Goal: Contribute content: Contribute content

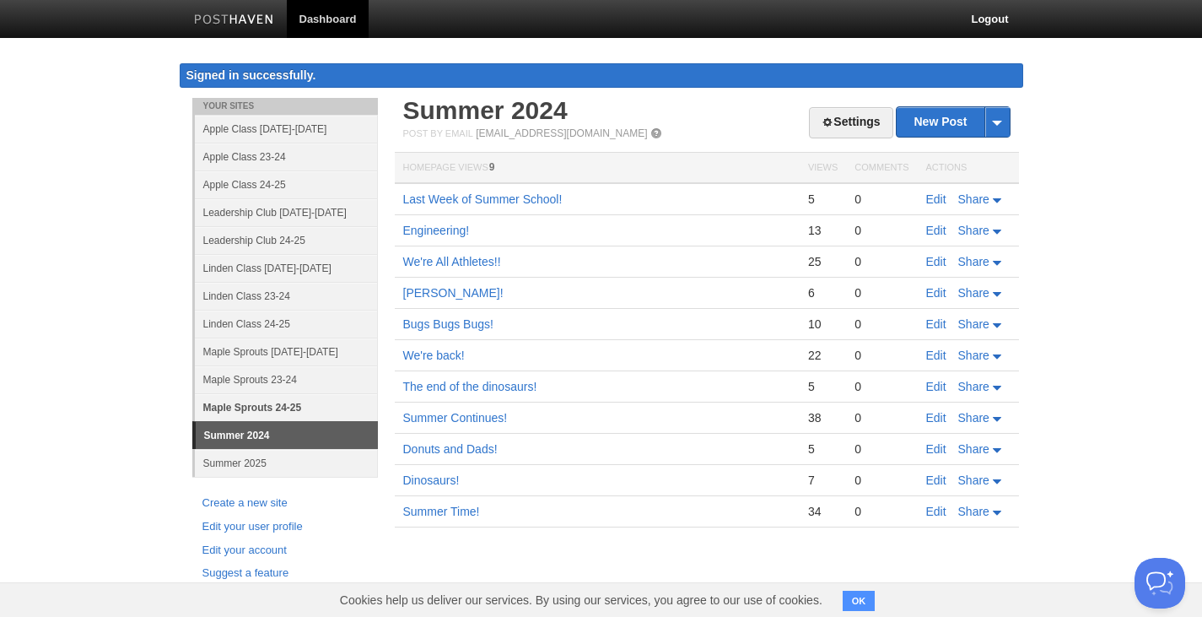
click at [303, 408] on link "Maple Sprouts 24-25" at bounding box center [286, 407] width 183 height 28
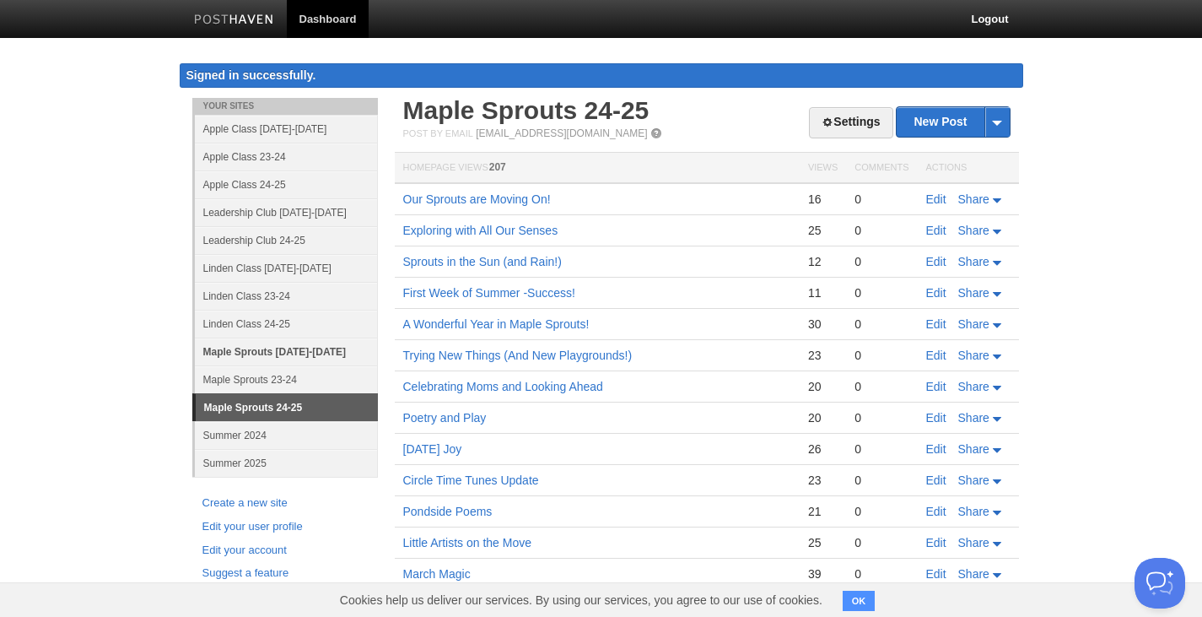
click at [323, 346] on link "Maple Sprouts [DATE]-[DATE]" at bounding box center [286, 351] width 183 height 28
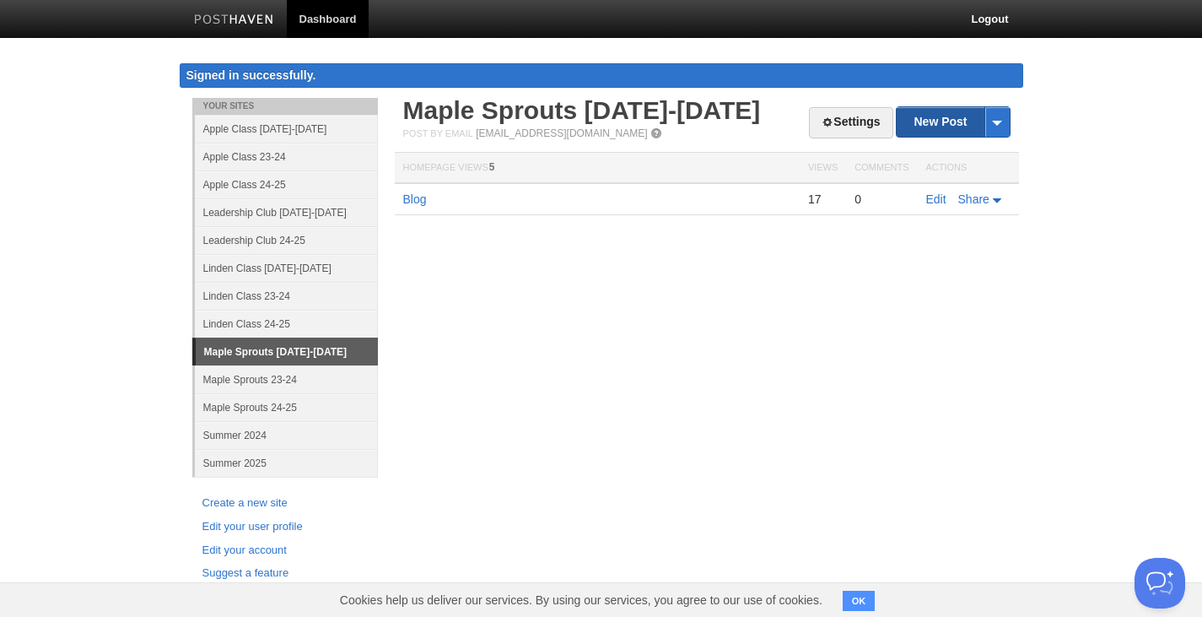
click at [960, 127] on link "New Post" at bounding box center [953, 122] width 112 height 30
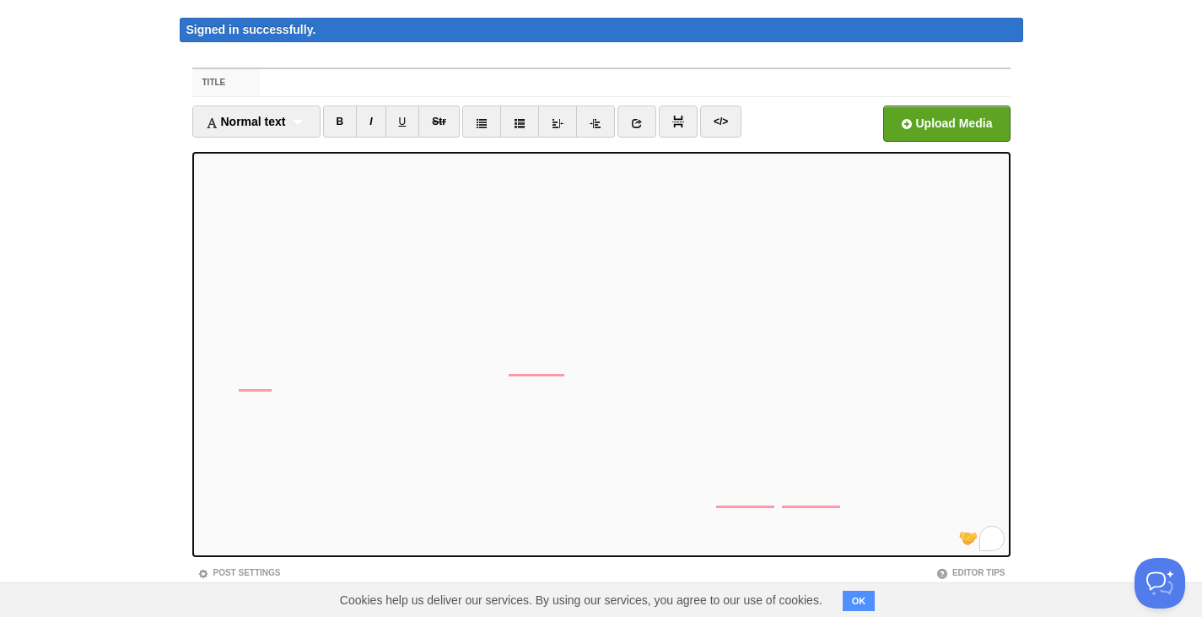
scroll to position [84, 0]
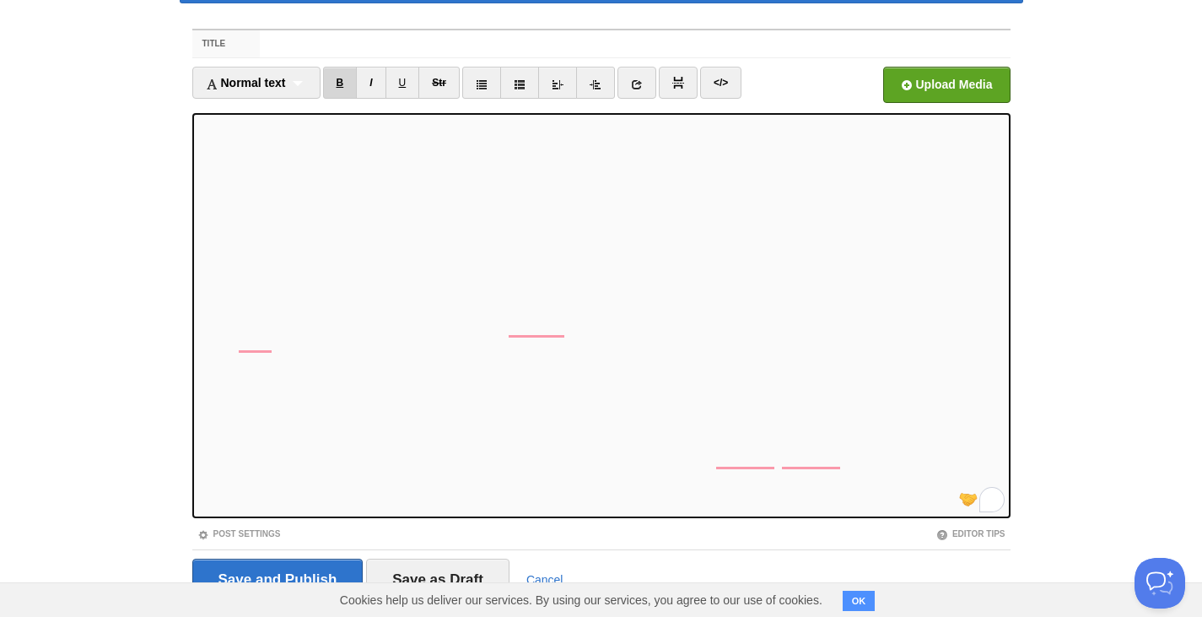
click at [353, 83] on link "B" at bounding box center [340, 83] width 35 height 32
click at [640, 86] on icon at bounding box center [637, 84] width 12 height 12
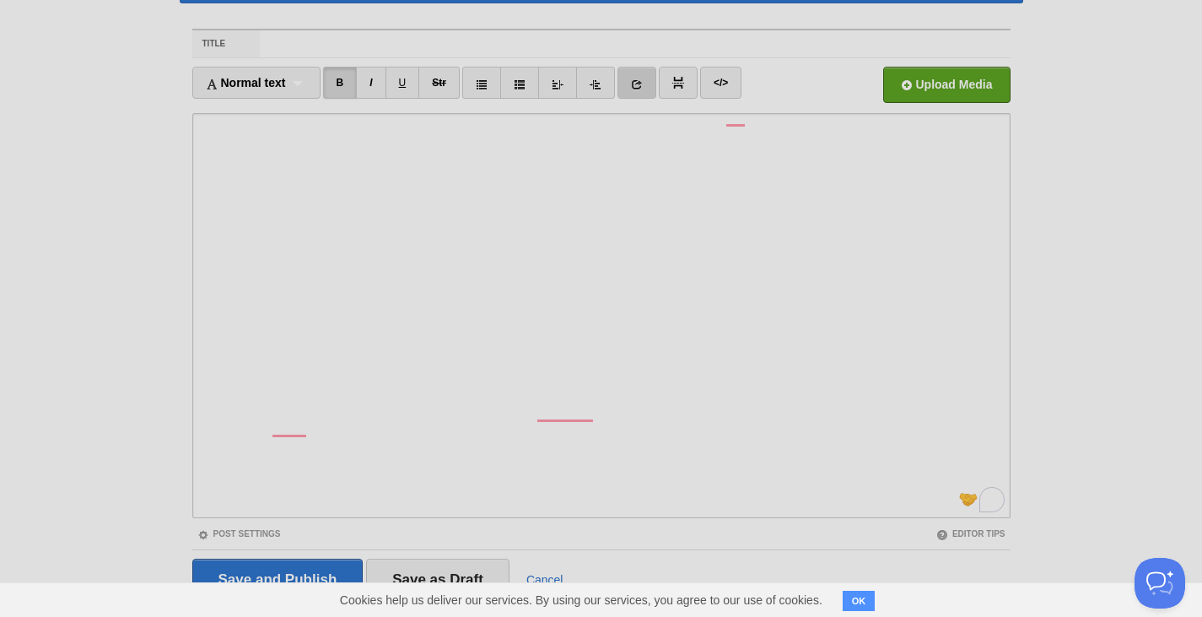
scroll to position [0, 0]
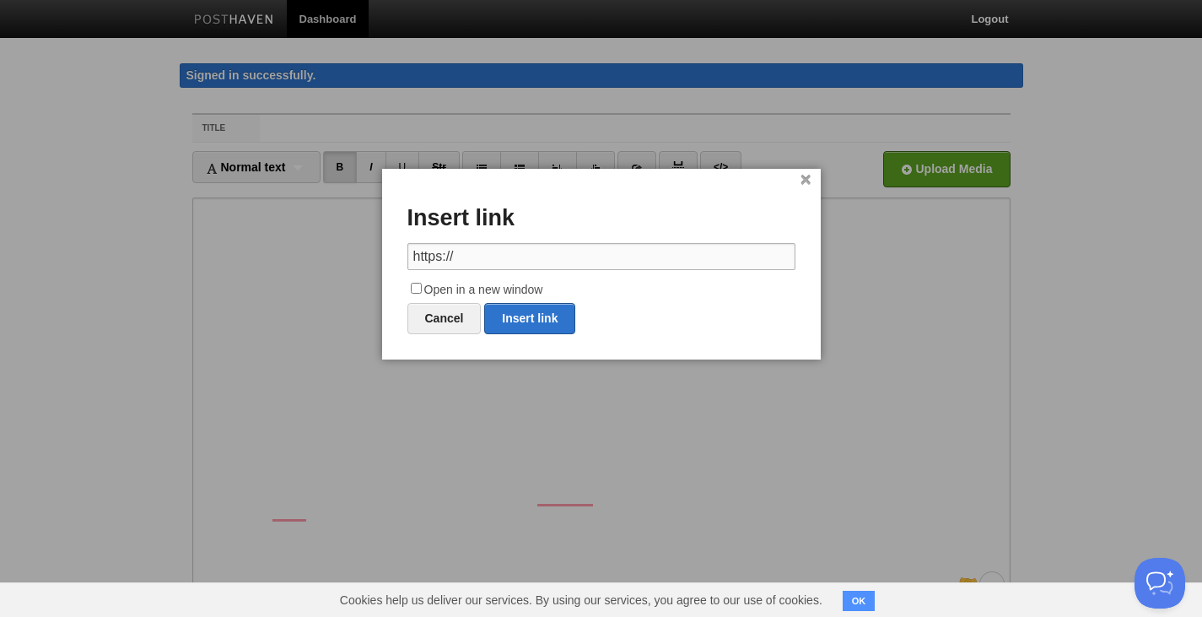
click at [495, 253] on input "https://" at bounding box center [601, 256] width 388 height 27
paste input "[URL][DOMAIN_NAME]"
click at [489, 258] on input "https://[URL][DOMAIN_NAME]" at bounding box center [601, 256] width 388 height 27
click at [448, 250] on input "https://[URL][DOMAIN_NAME]" at bounding box center [601, 256] width 388 height 27
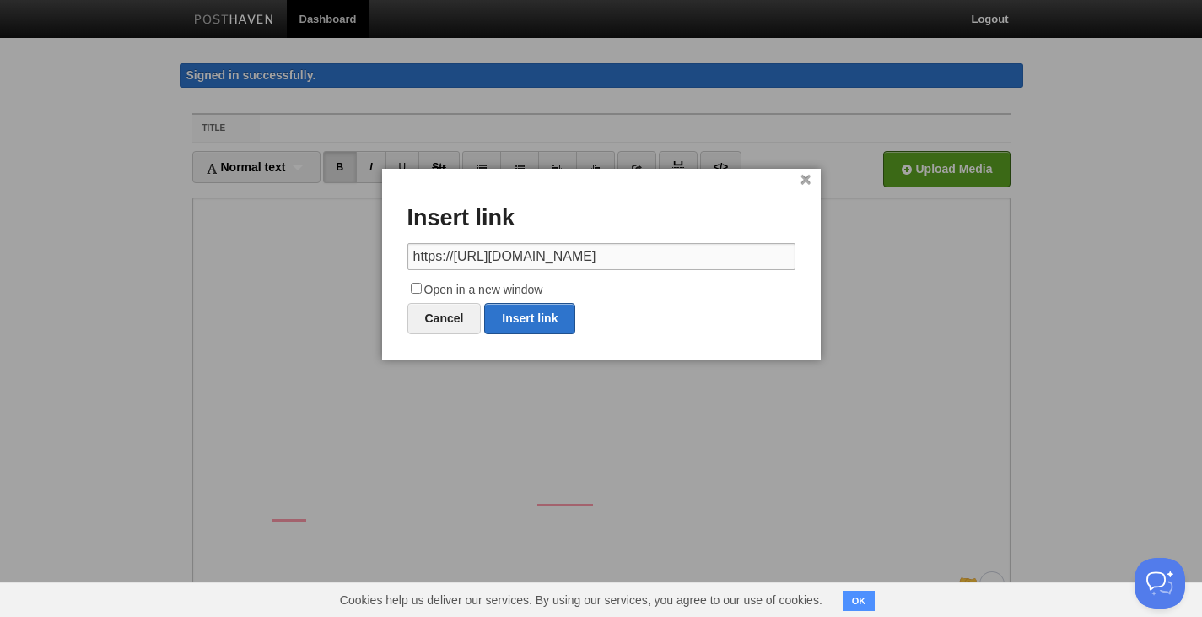
scroll to position [0, 0]
drag, startPoint x: 468, startPoint y: 250, endPoint x: 337, endPoint y: 254, distance: 131.6
click at [337, 254] on body "Dashboard Logout Signed in successfully. Signed in successfully. × Your Sites A…" at bounding box center [601, 374] width 1202 height 748
click at [468, 253] on input "https://[URL][DOMAIN_NAME]" at bounding box center [601, 256] width 388 height 27
drag, startPoint x: 495, startPoint y: 256, endPoint x: 454, endPoint y: 256, distance: 41.3
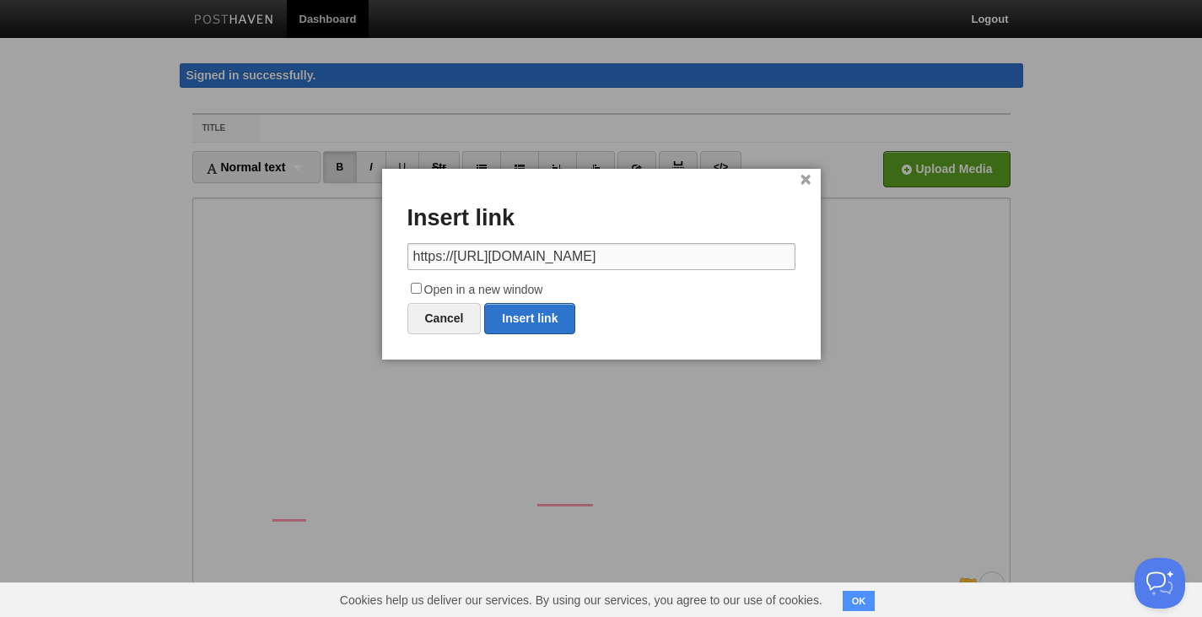
click at [454, 256] on input "https://[URL][DOMAIN_NAME]" at bounding box center [601, 256] width 388 height 27
type input "[URL][DOMAIN_NAME]"
click at [417, 285] on input "Open in a new window" at bounding box center [416, 288] width 11 height 11
checkbox input "true"
click at [559, 328] on link "Insert link" at bounding box center [529, 318] width 91 height 31
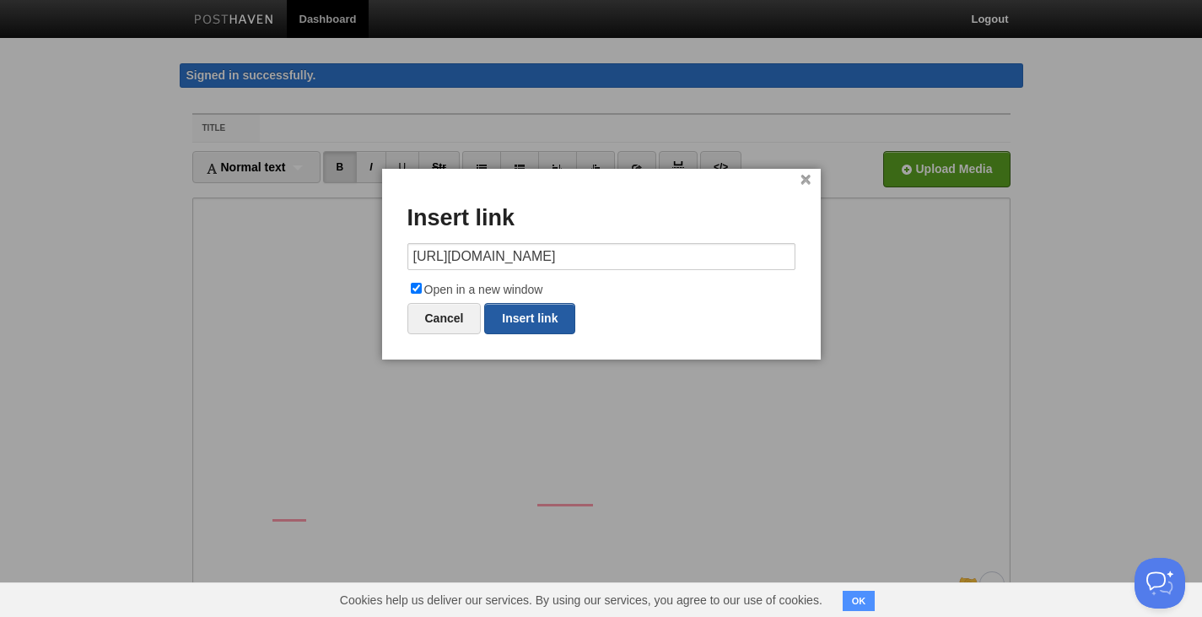
type input "https://"
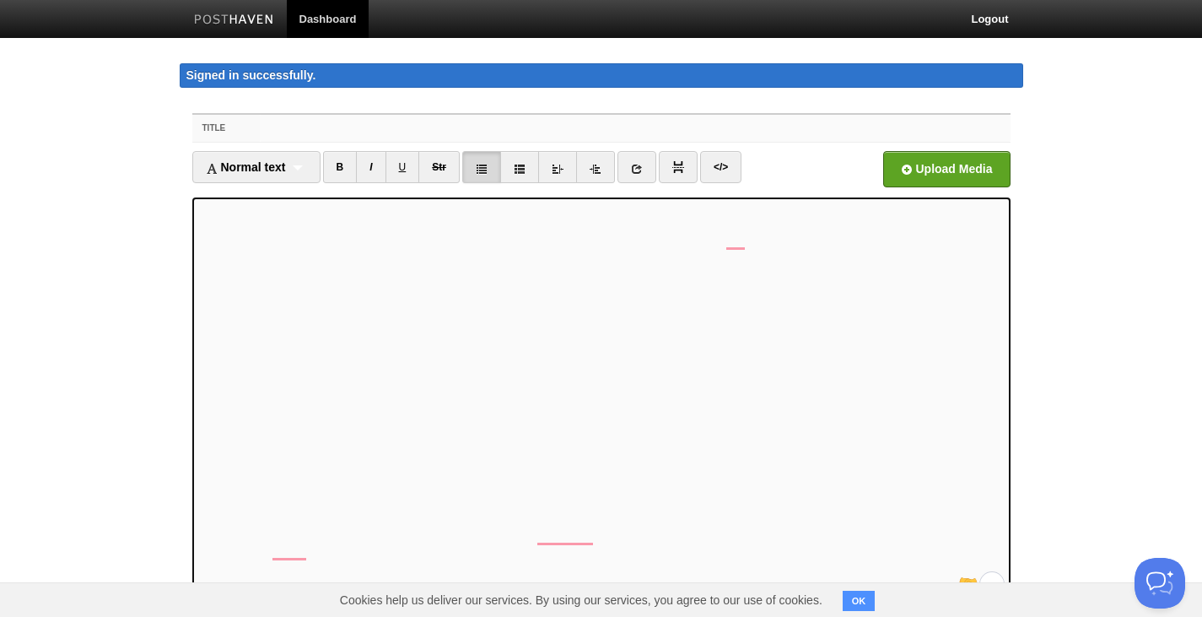
click at [334, 128] on input "Title" at bounding box center [635, 128] width 750 height 27
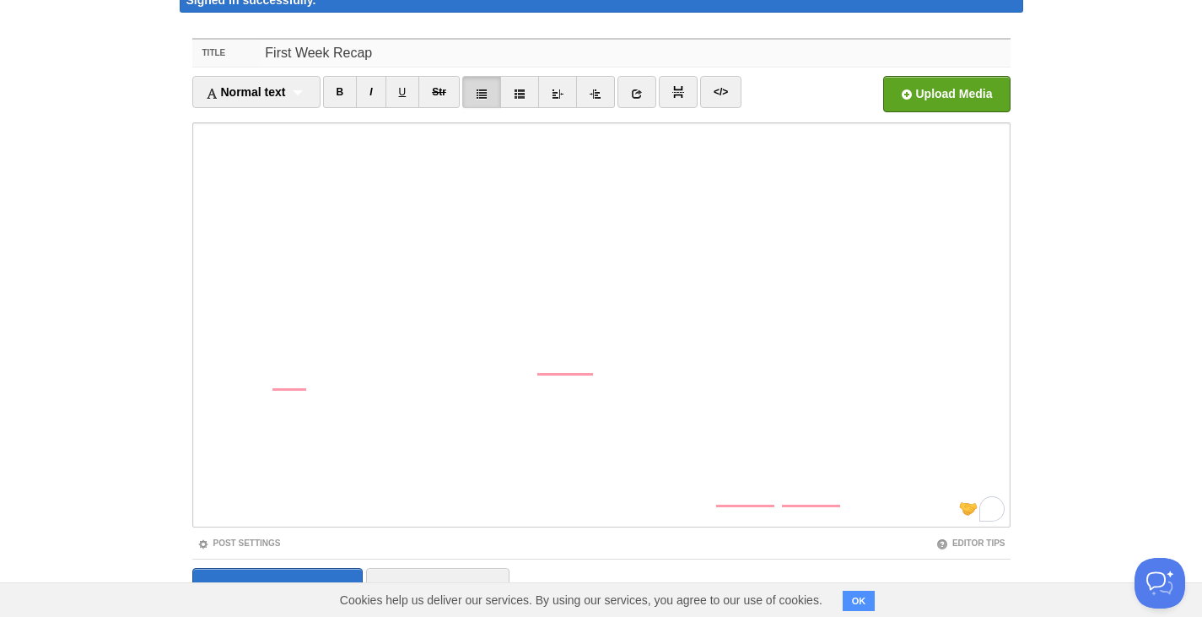
scroll to position [132, 0]
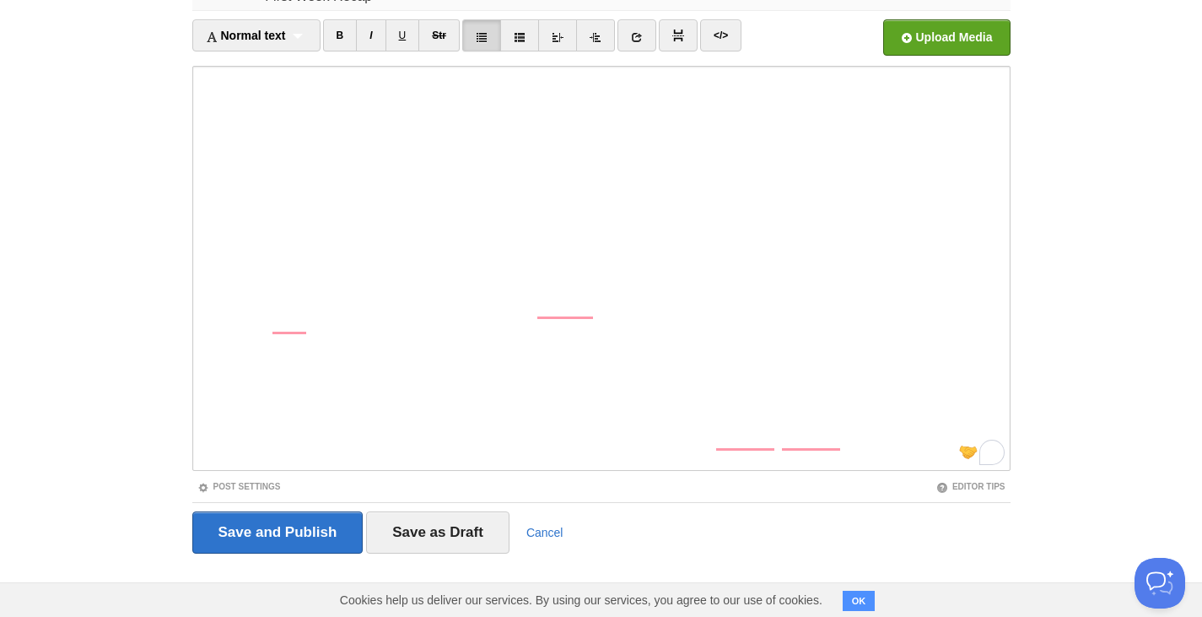
type input "First Week Recap"
click at [429, 520] on input "Save as Draft" at bounding box center [437, 532] width 143 height 42
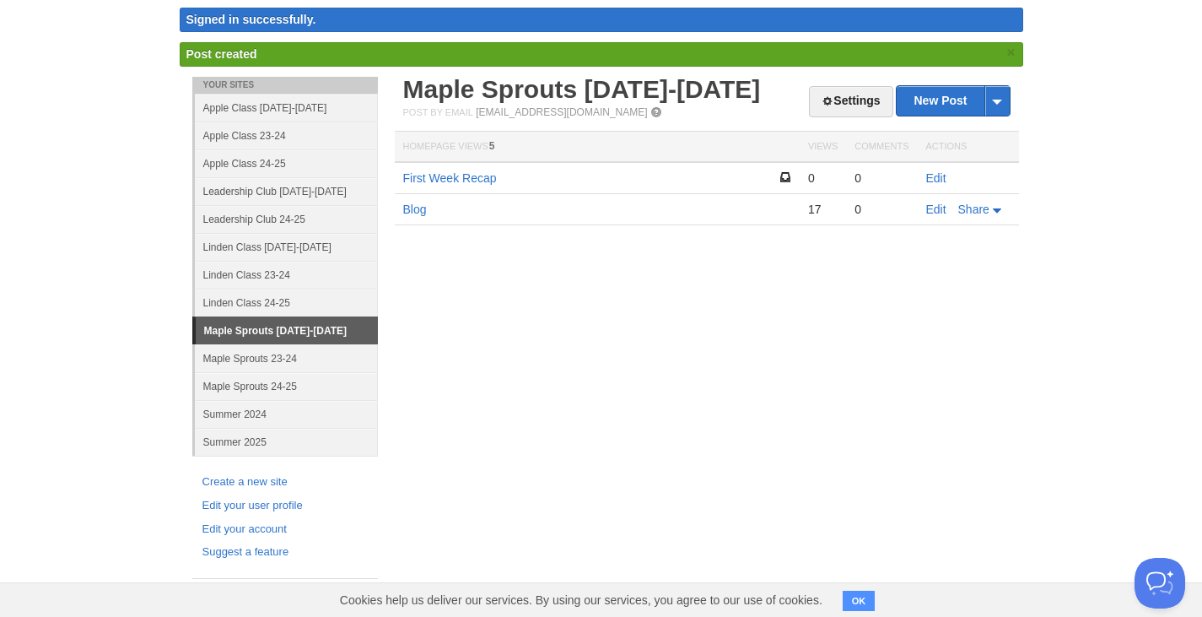
scroll to position [21, 0]
